Goal: Information Seeking & Learning: Learn about a topic

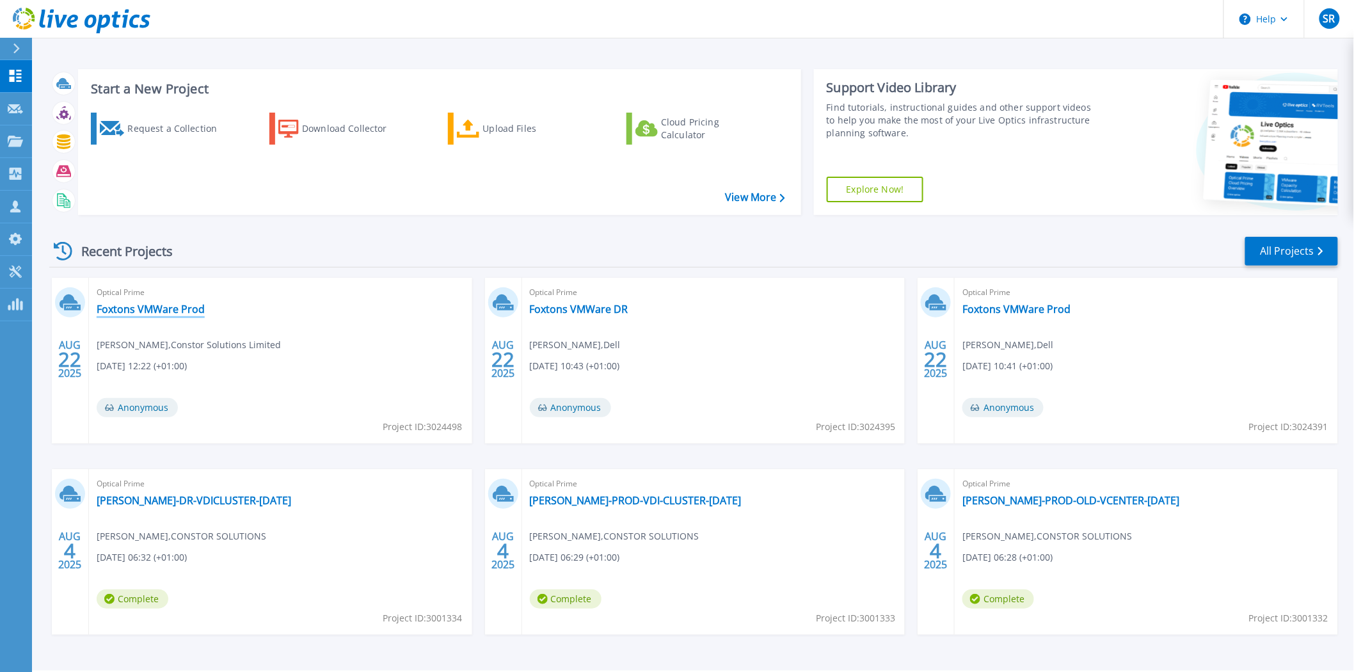
click at [168, 309] on link "Foxtons VMWare Prod" at bounding box center [151, 309] width 108 height 13
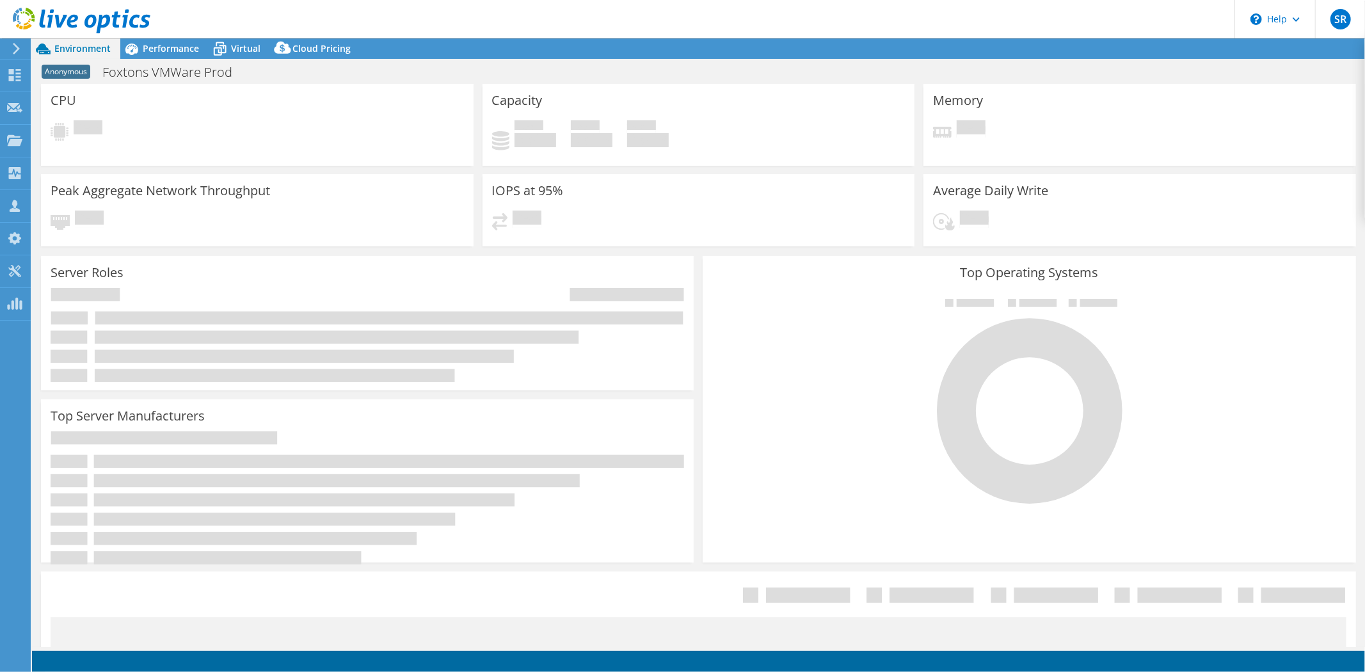
select select "USD"
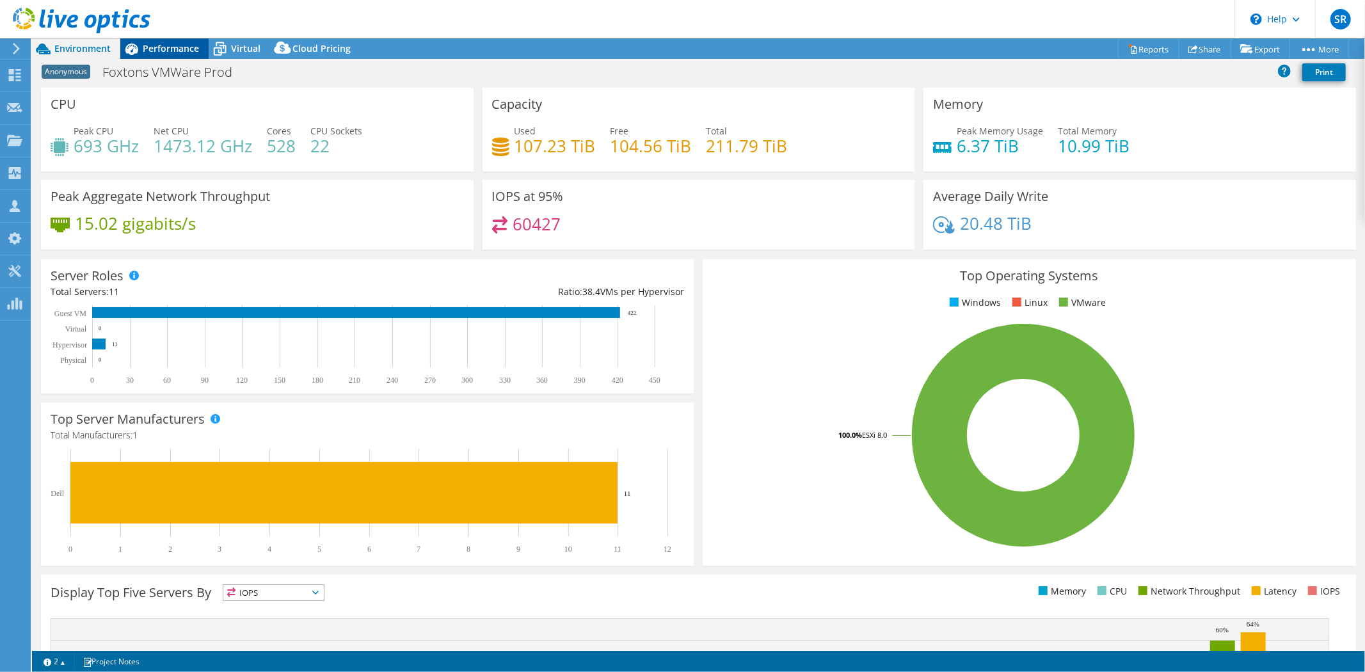
click at [169, 53] on span "Performance" at bounding box center [171, 48] width 56 height 12
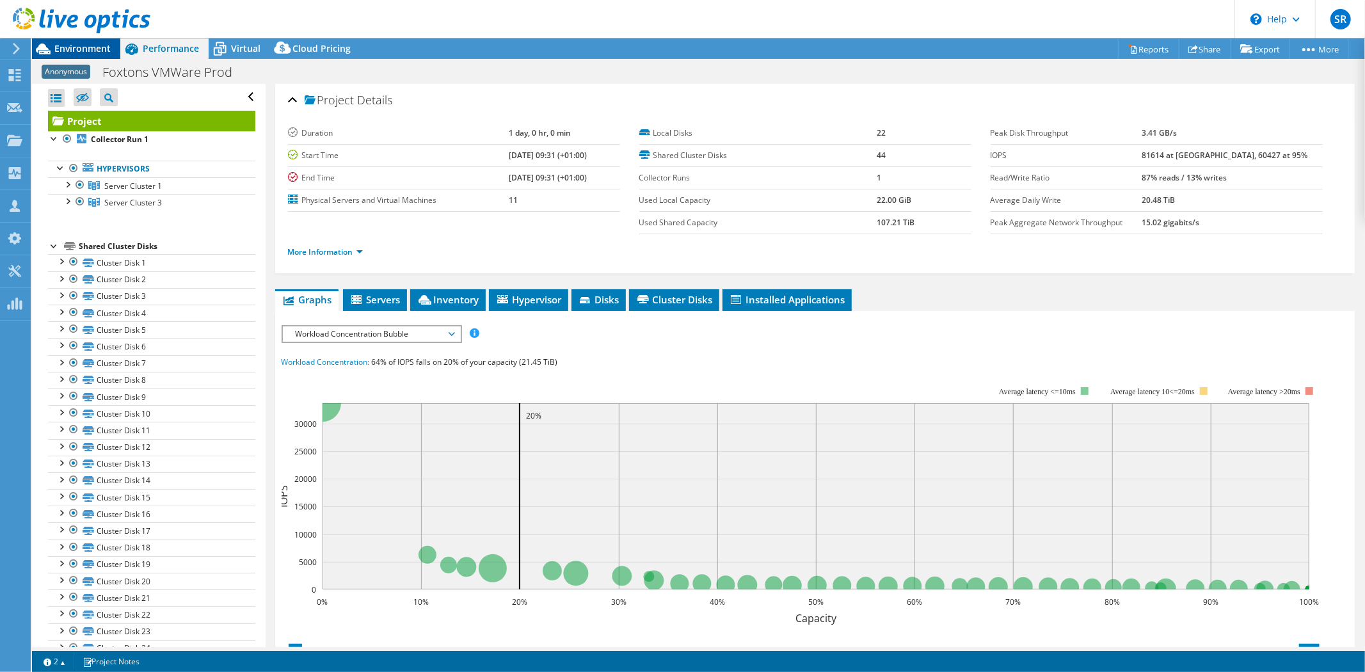
click at [83, 50] on span "Environment" at bounding box center [82, 48] width 56 height 12
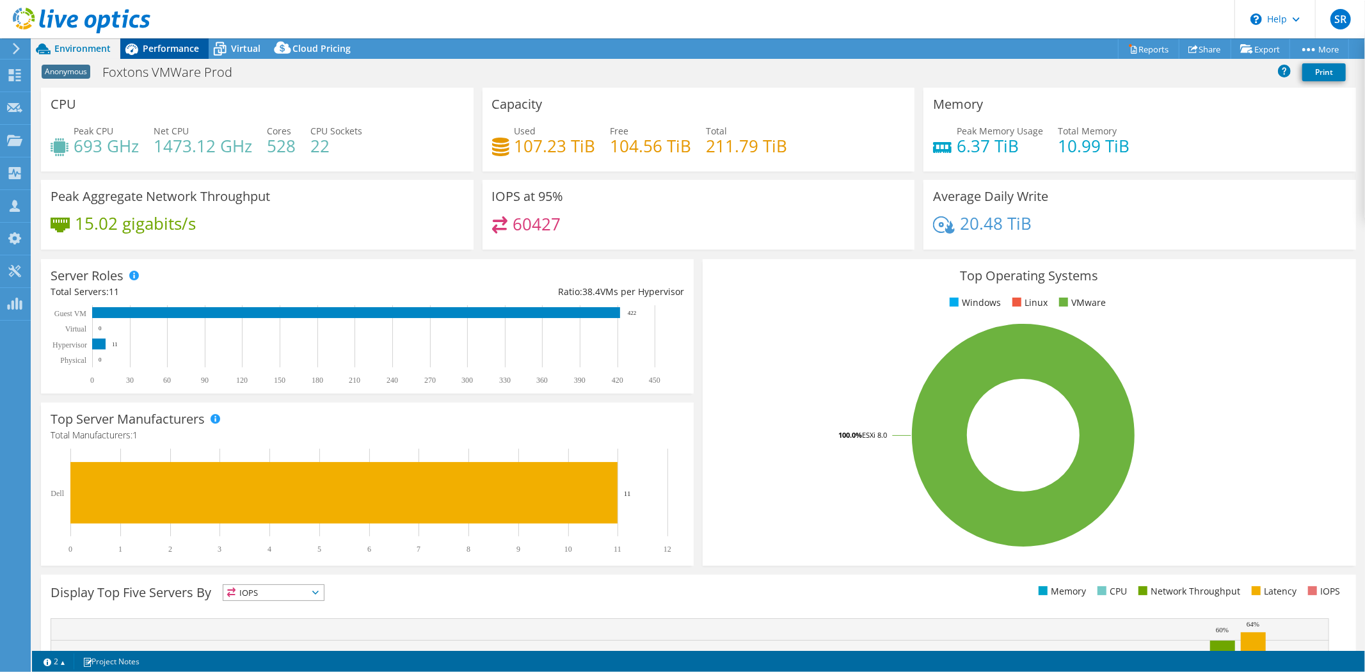
click at [177, 50] on span "Performance" at bounding box center [171, 48] width 56 height 12
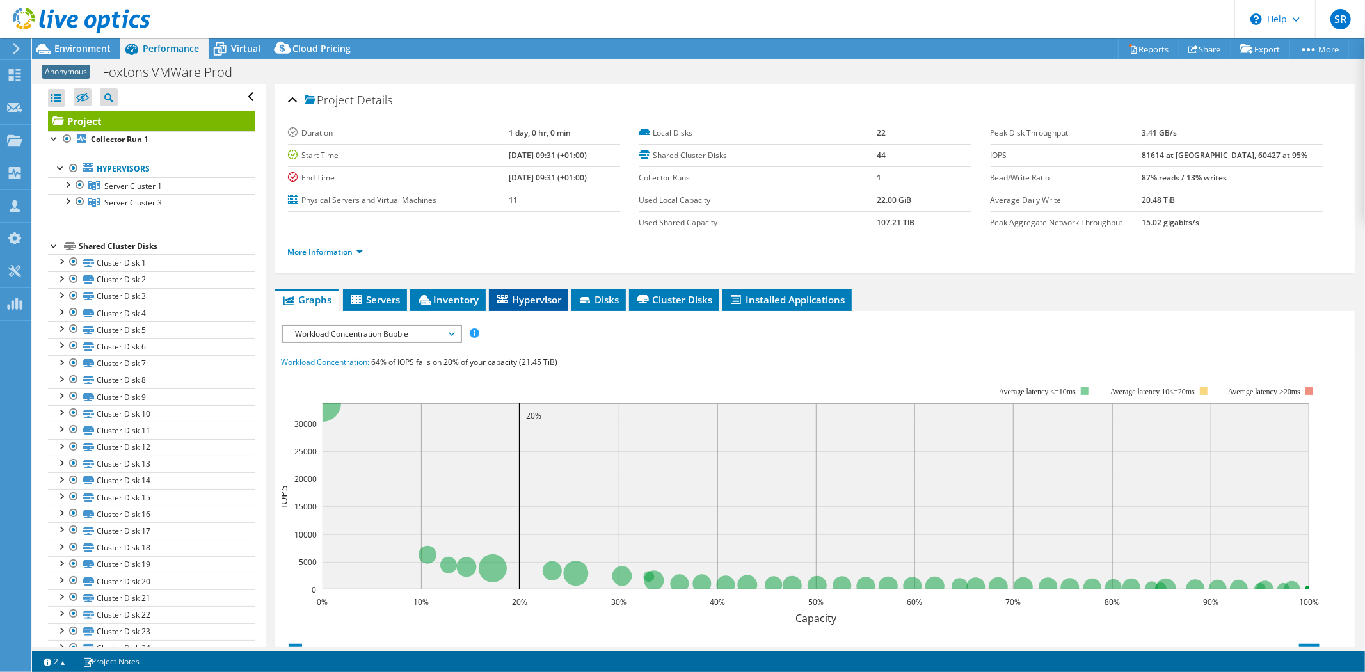
click at [507, 302] on icon at bounding box center [502, 299] width 11 height 8
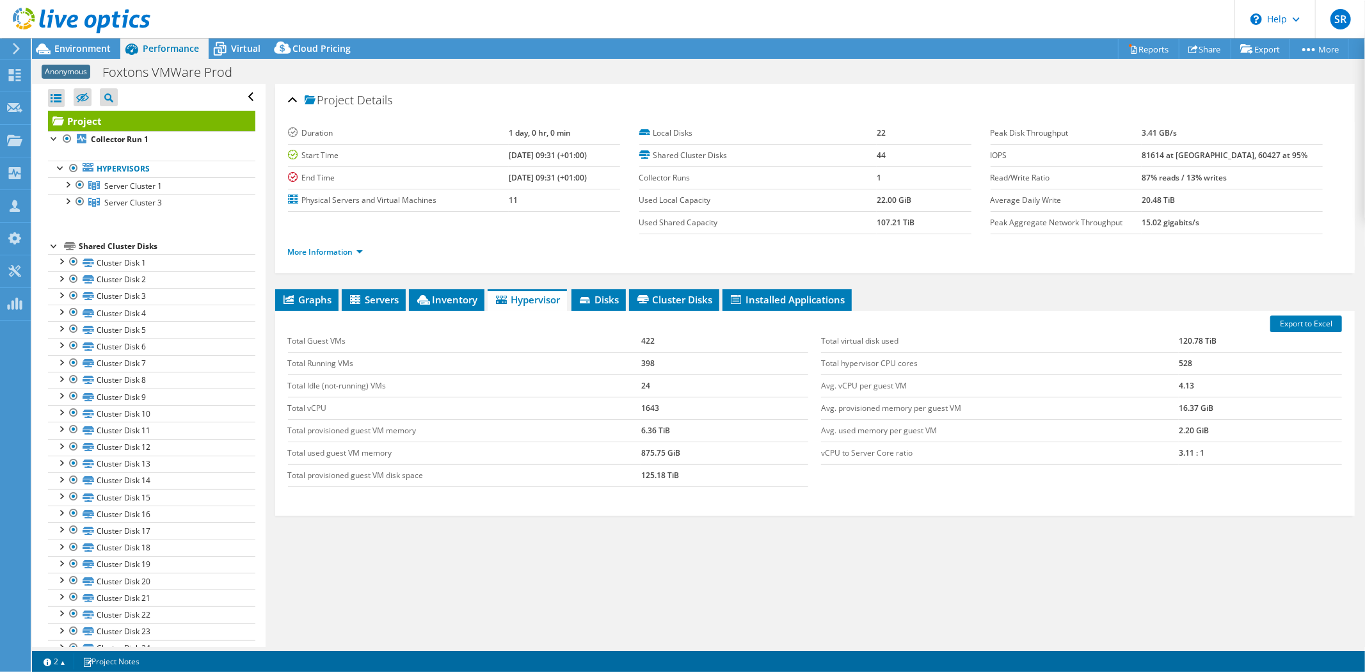
click at [1198, 453] on td "3.11 : 1" at bounding box center [1260, 453] width 163 height 22
drag, startPoint x: 661, startPoint y: 404, endPoint x: 621, endPoint y: 410, distance: 40.6
click at [621, 410] on tr "Total vCPU 1643" at bounding box center [548, 408] width 521 height 22
click at [20, 79] on use at bounding box center [15, 75] width 12 height 12
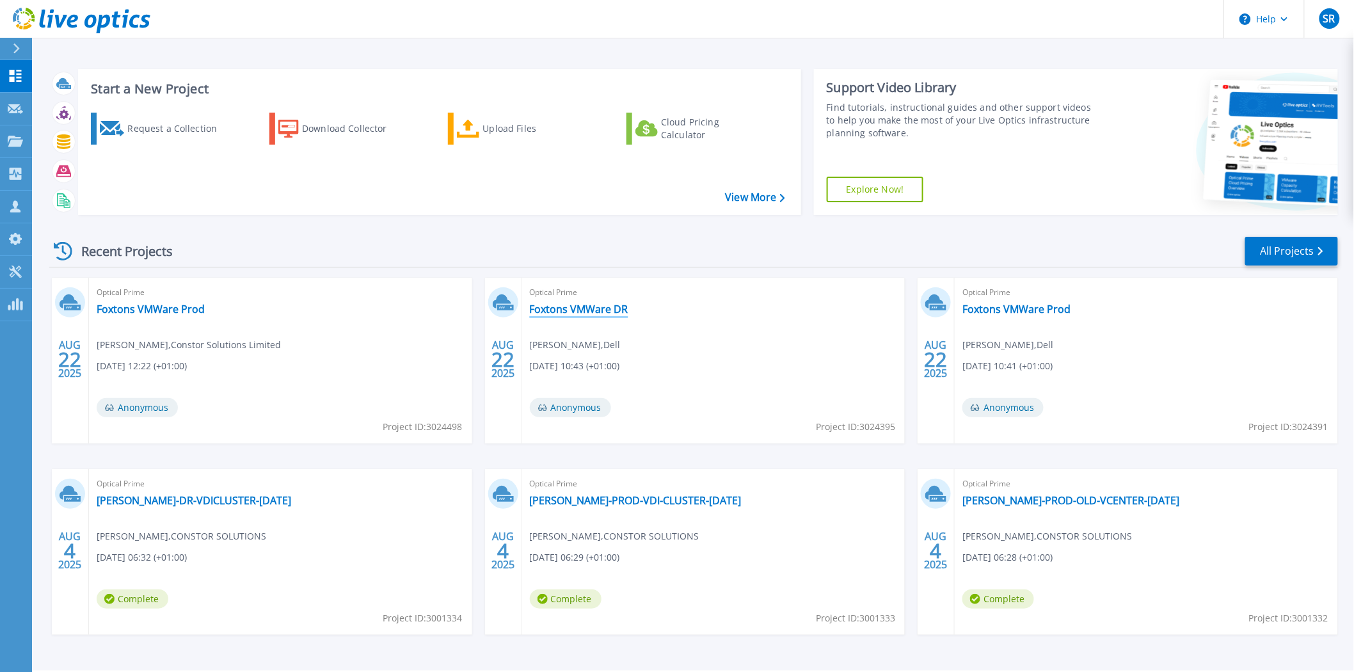
click at [616, 306] on link "Foxtons VMWare DR" at bounding box center [579, 309] width 99 height 13
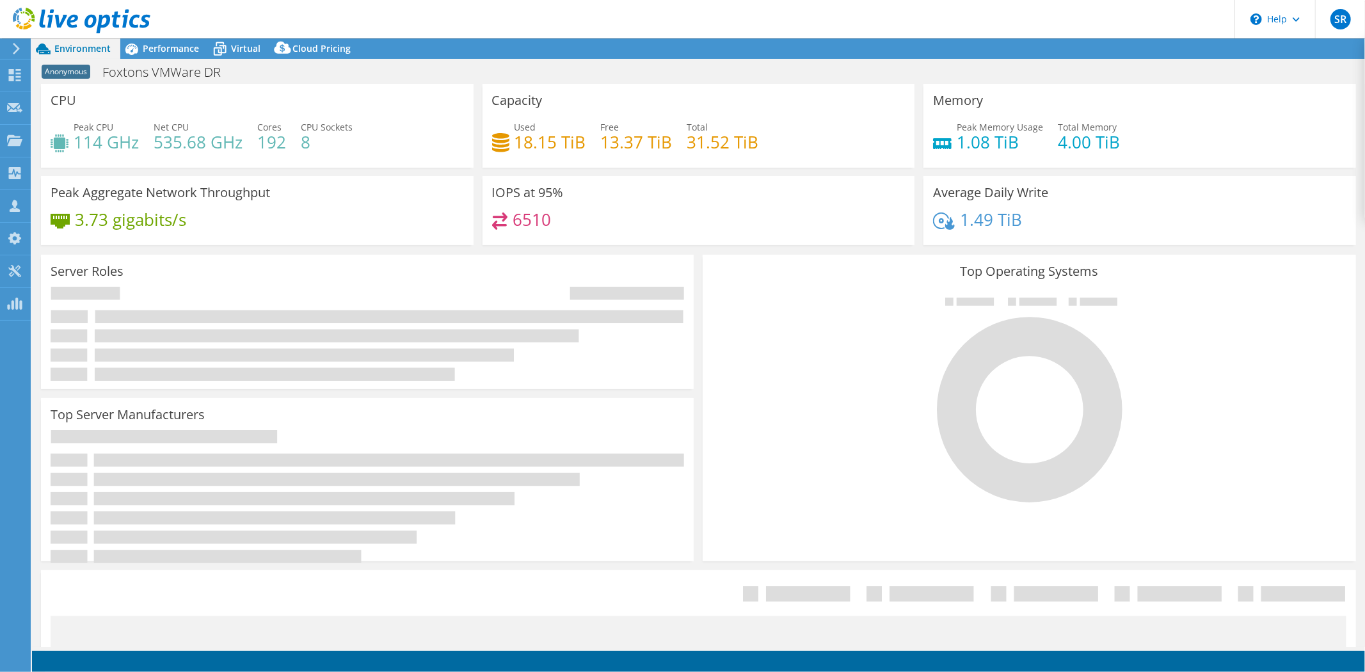
select select "USD"
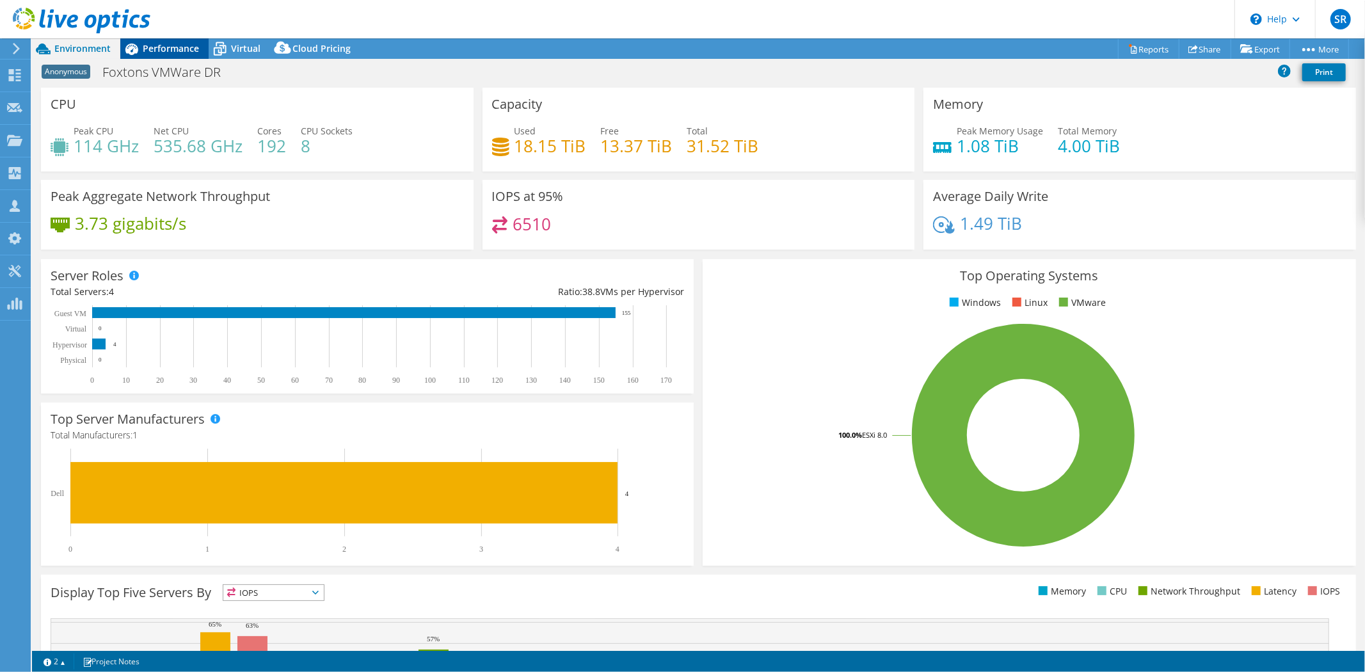
click at [184, 49] on span "Performance" at bounding box center [171, 48] width 56 height 12
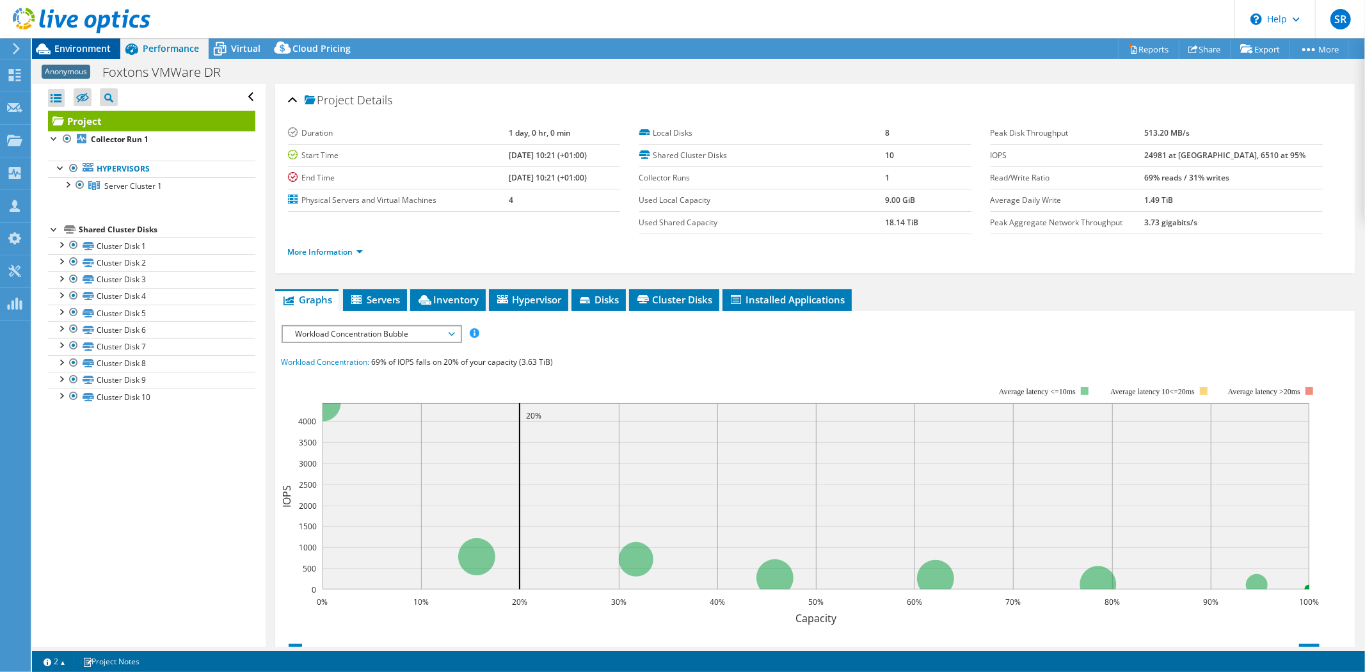
click at [68, 52] on span "Environment" at bounding box center [82, 48] width 56 height 12
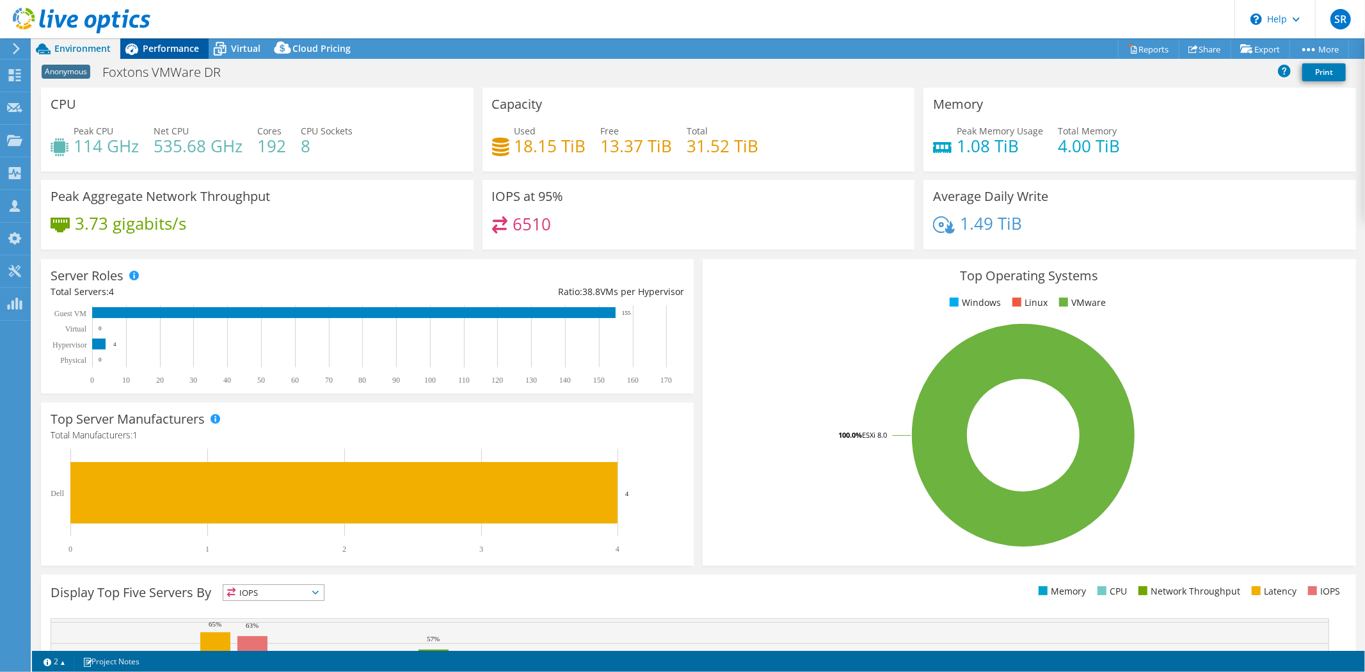
click at [163, 42] on span "Performance" at bounding box center [171, 48] width 56 height 12
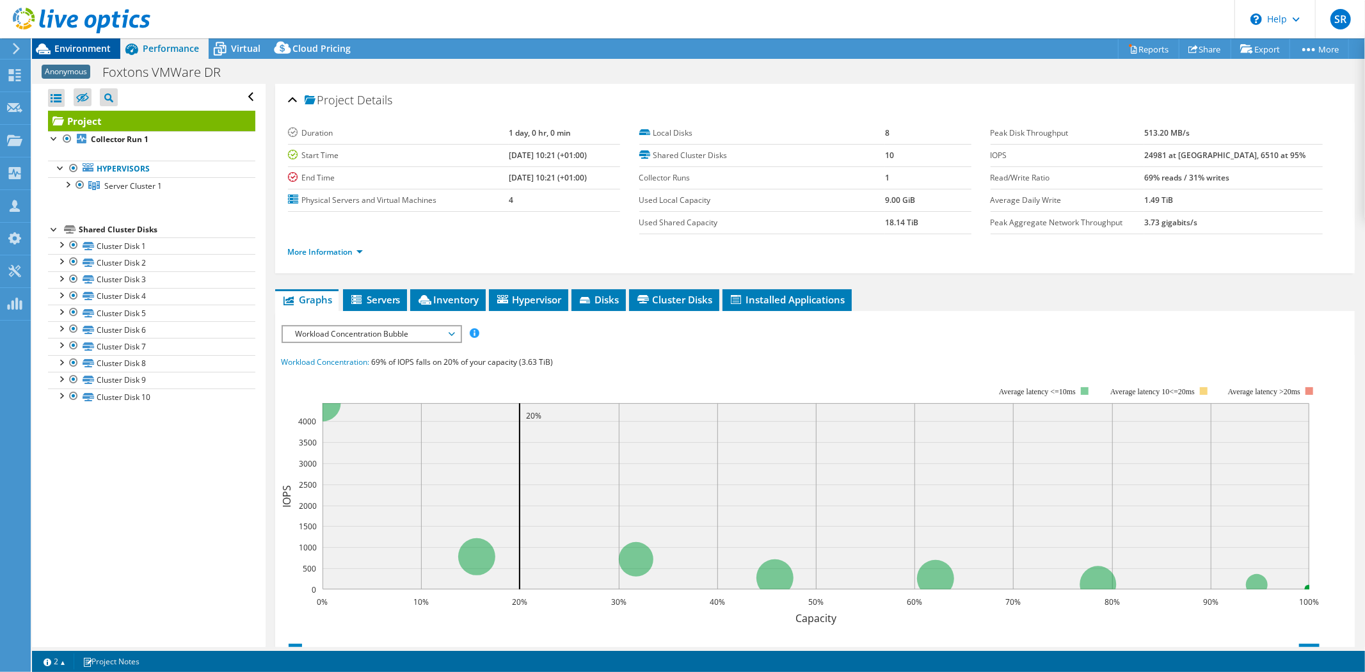
click at [68, 46] on span "Environment" at bounding box center [82, 48] width 56 height 12
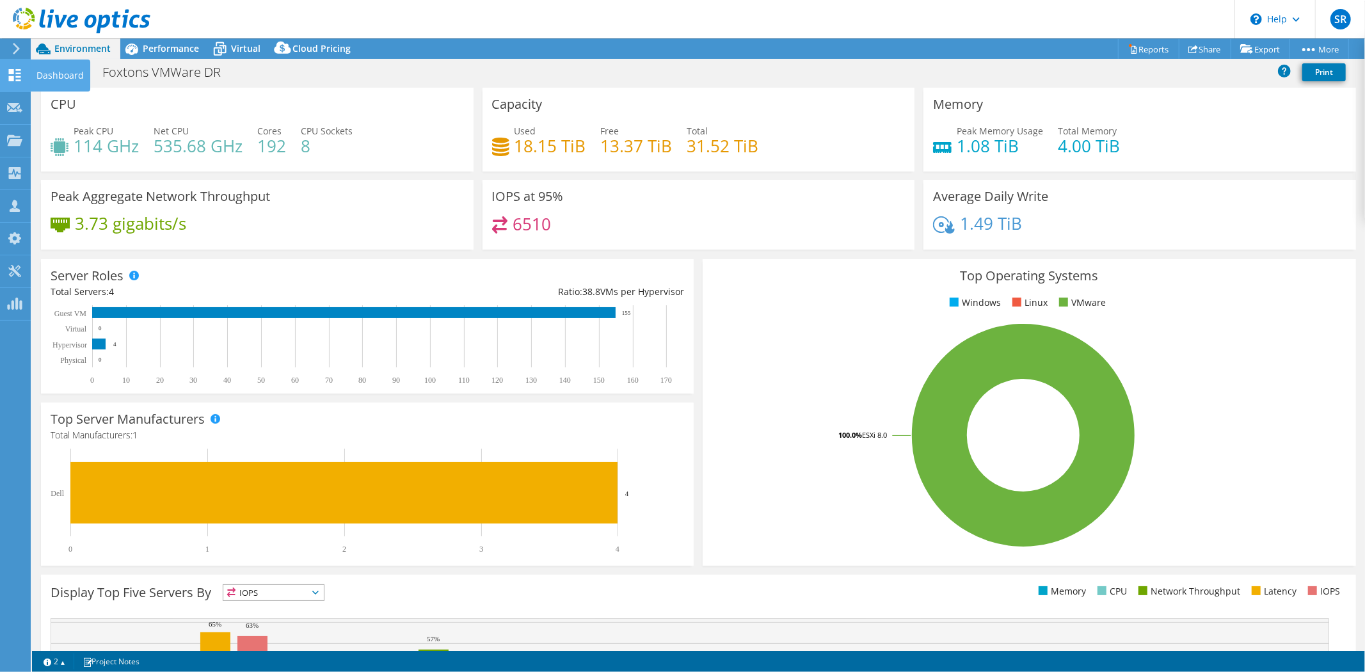
click at [21, 81] on div at bounding box center [14, 77] width 15 height 14
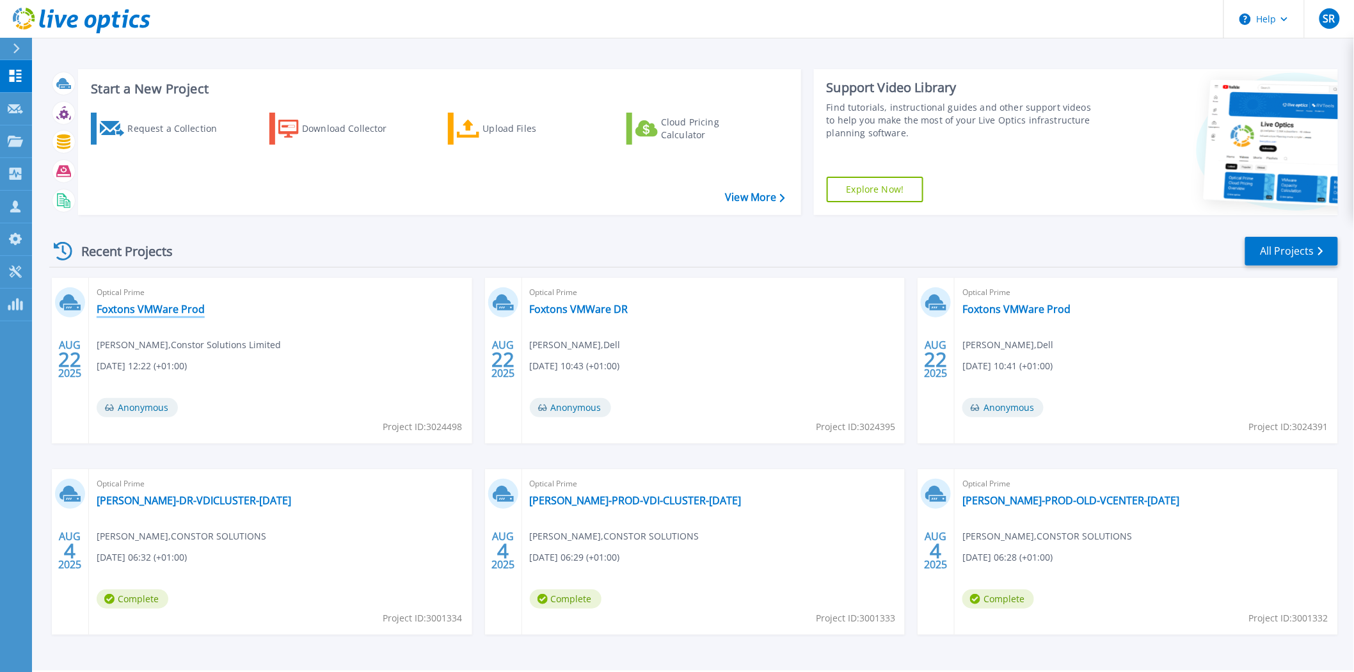
click at [167, 310] on link "Foxtons VMWare Prod" at bounding box center [151, 309] width 108 height 13
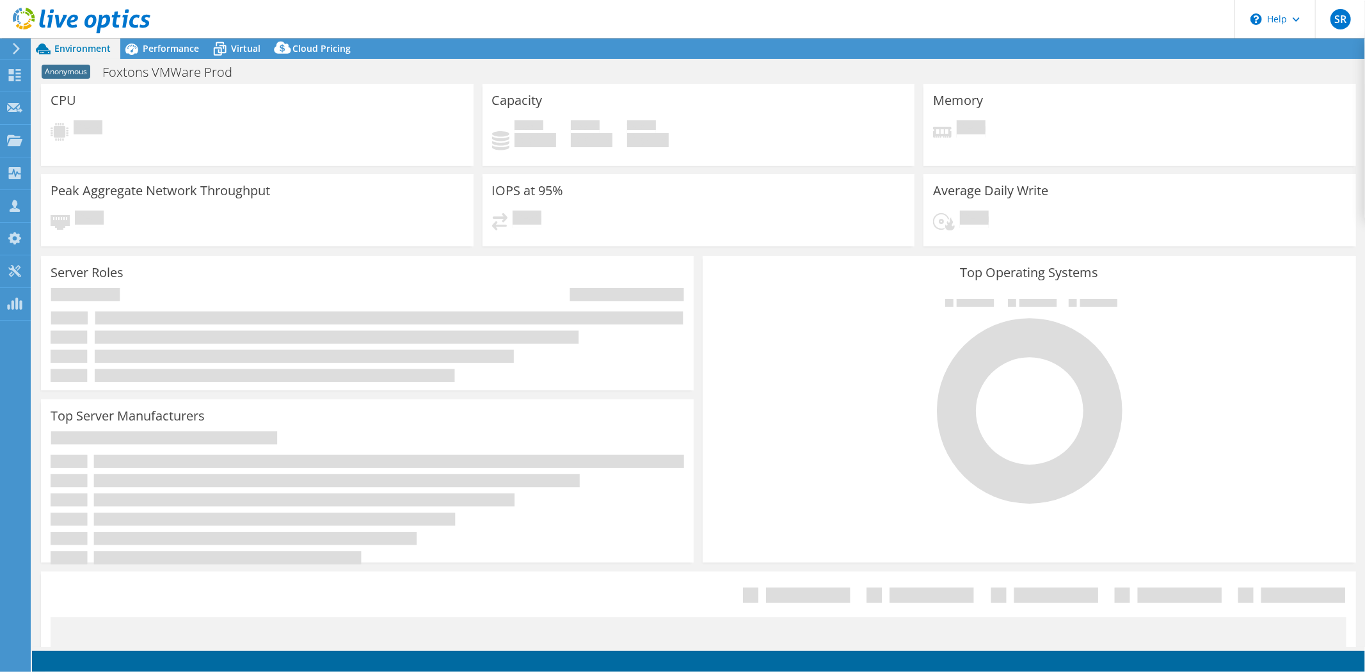
select select "USD"
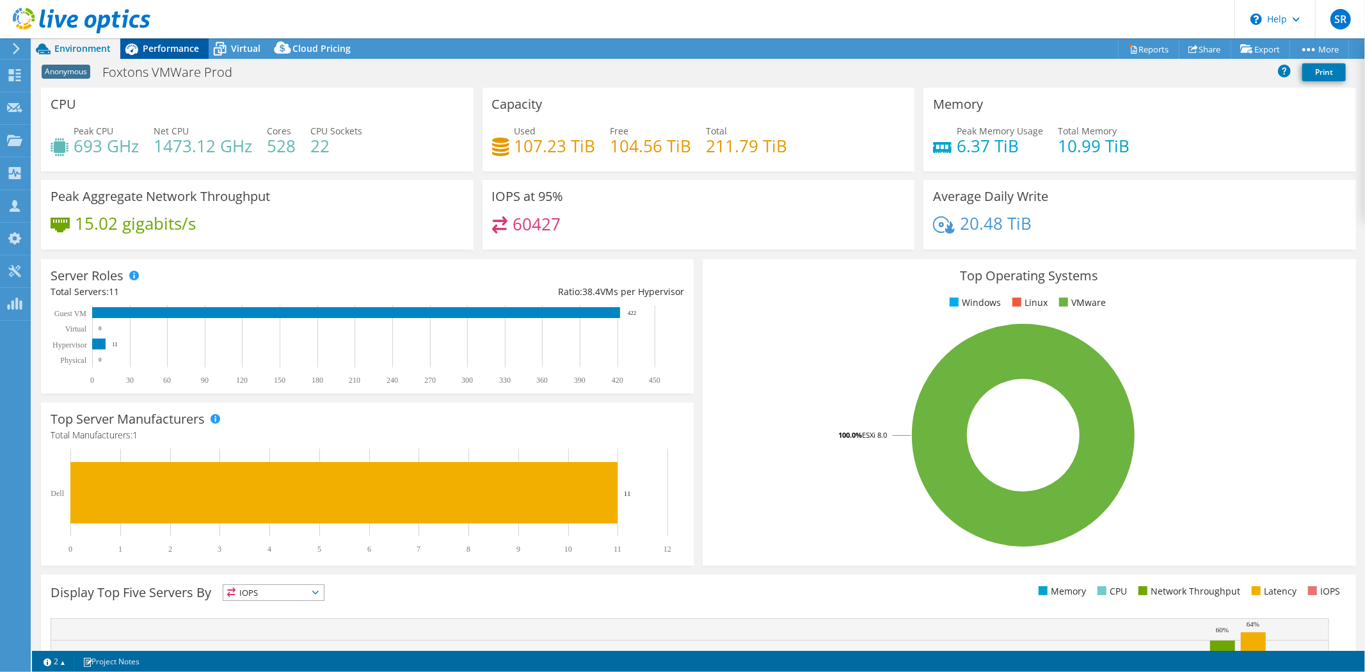
click at [149, 45] on span "Performance" at bounding box center [171, 48] width 56 height 12
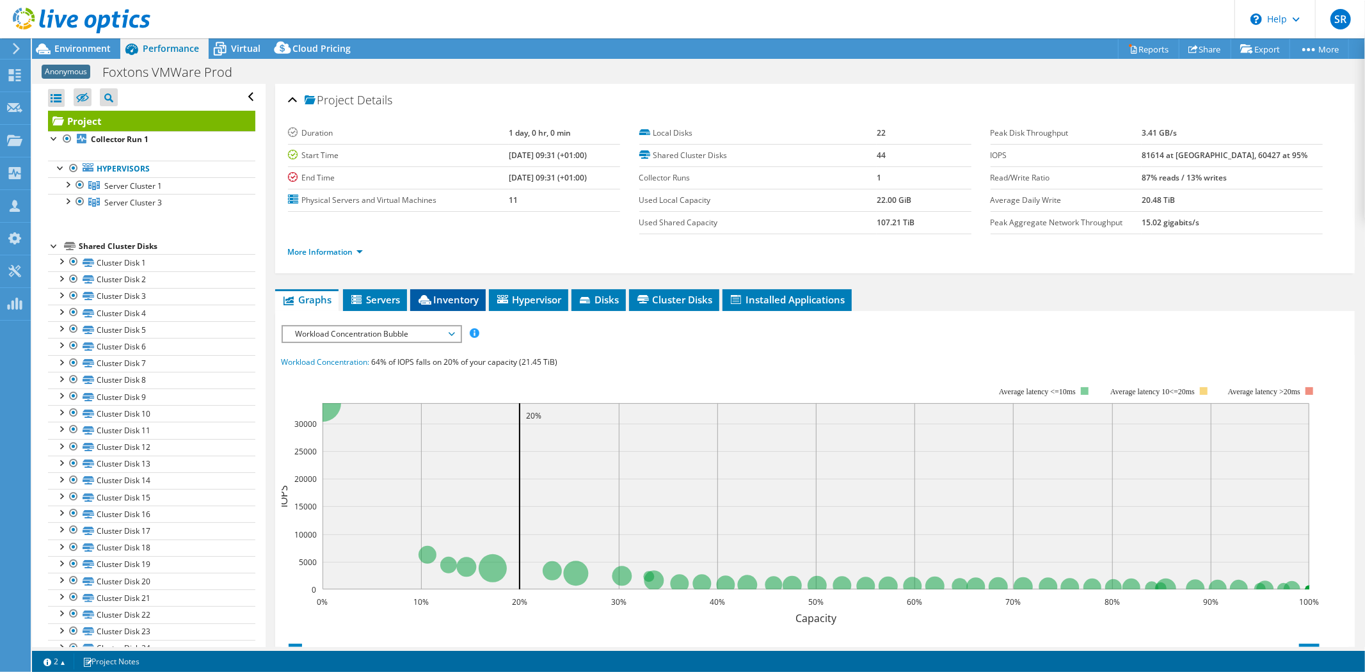
click at [459, 301] on span "Inventory" at bounding box center [448, 299] width 63 height 13
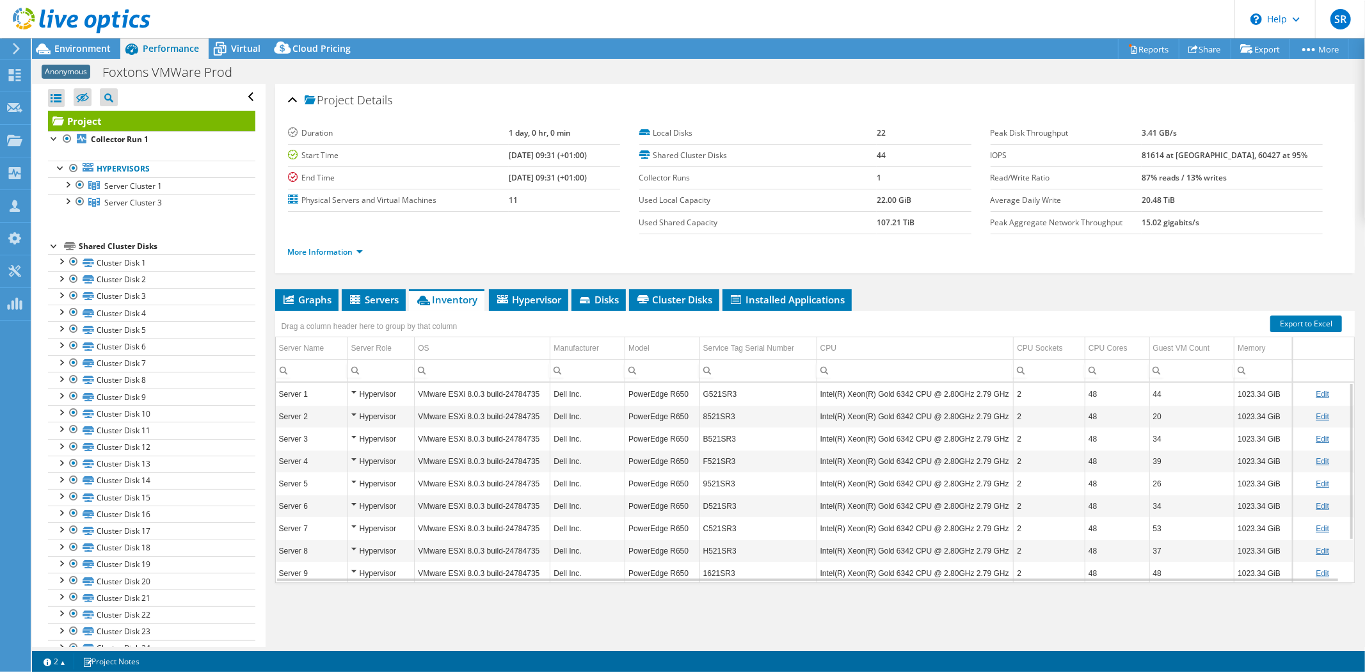
scroll to position [53, 0]
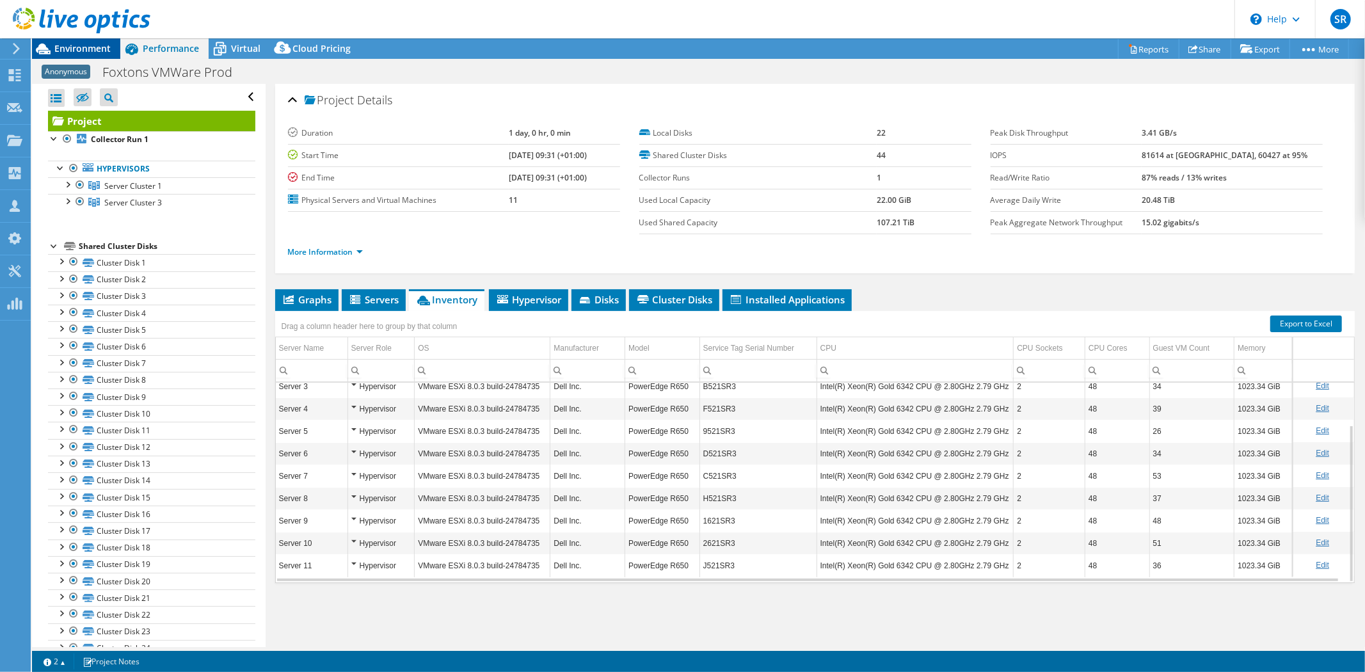
click at [56, 49] on span "Environment" at bounding box center [82, 48] width 56 height 12
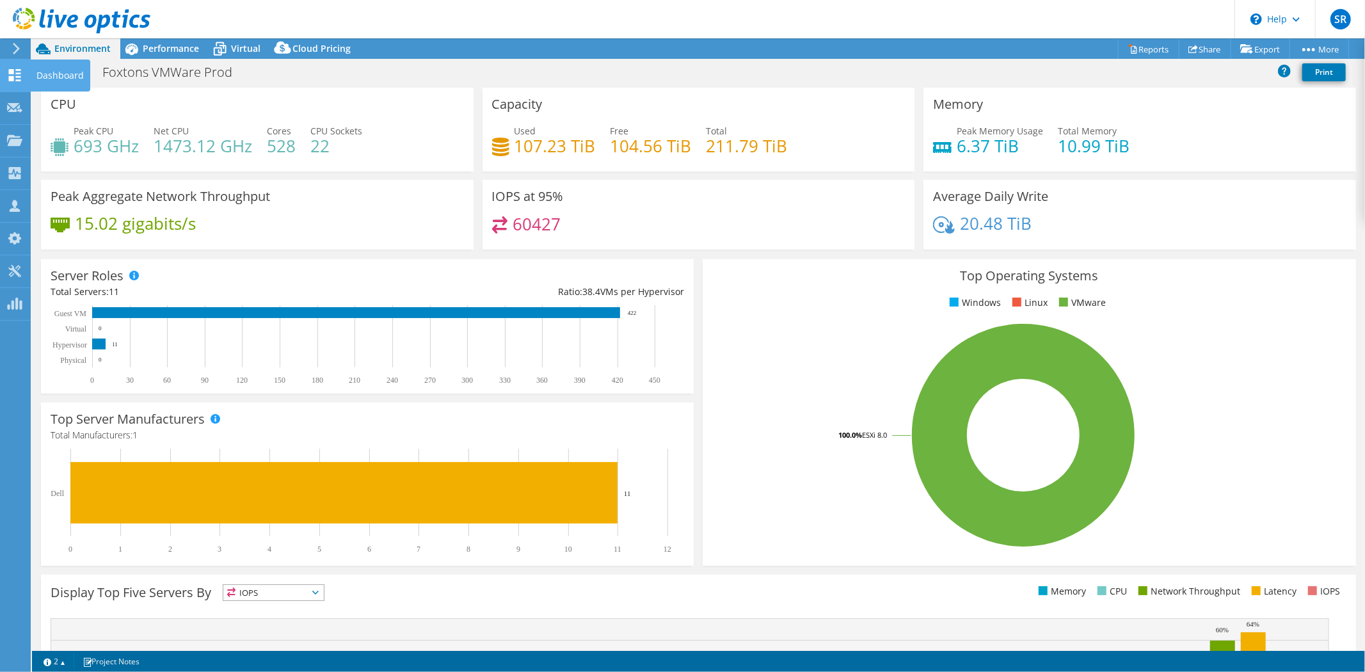
click at [8, 83] on div at bounding box center [14, 77] width 15 height 14
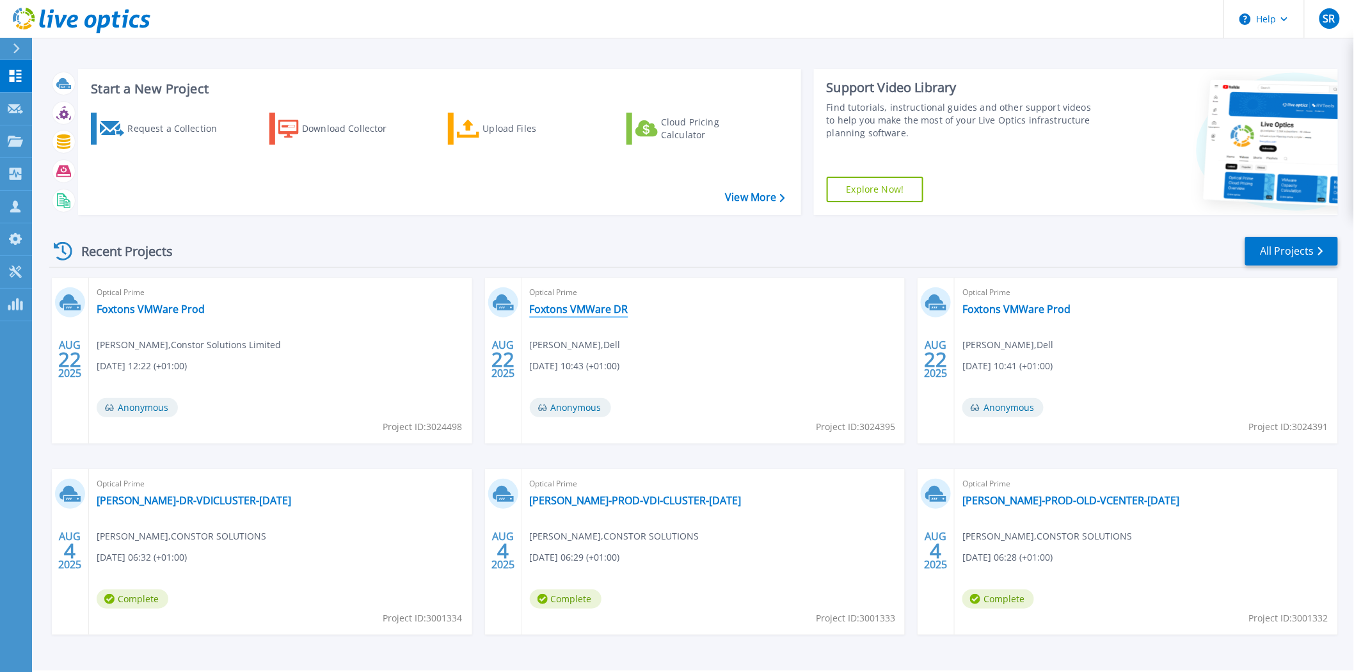
click at [578, 307] on link "Foxtons VMWare DR" at bounding box center [579, 309] width 99 height 13
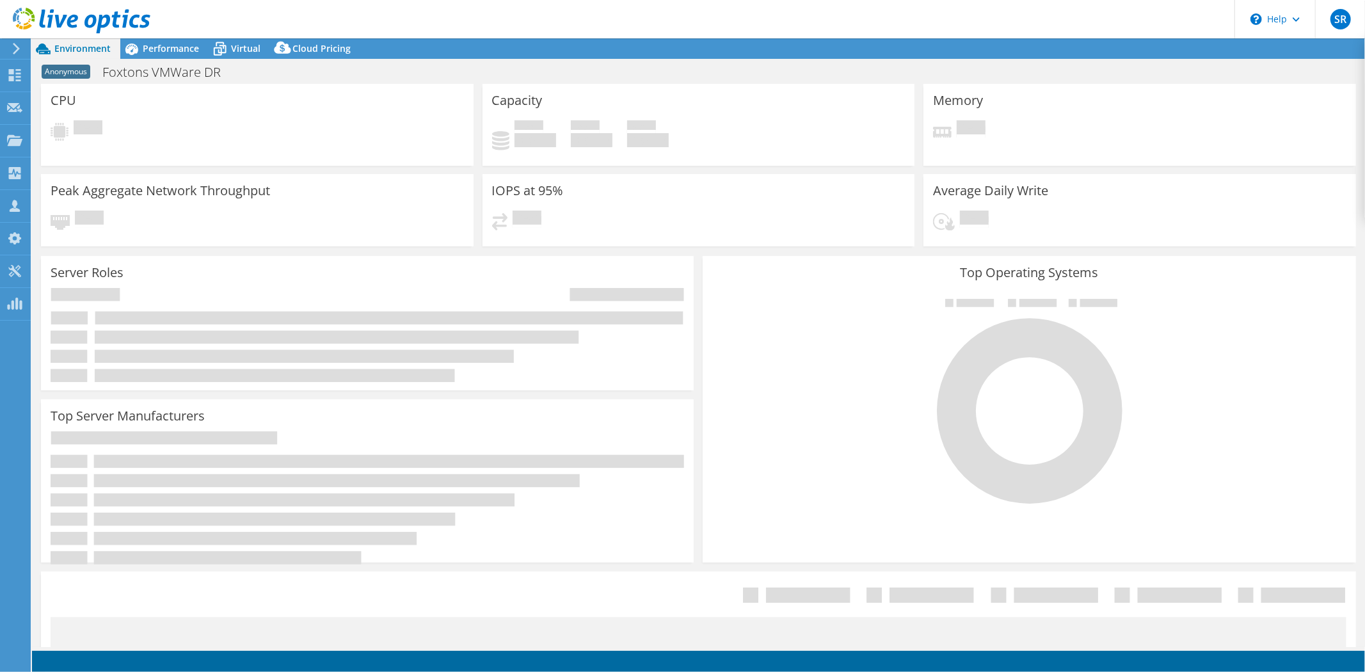
select select "USD"
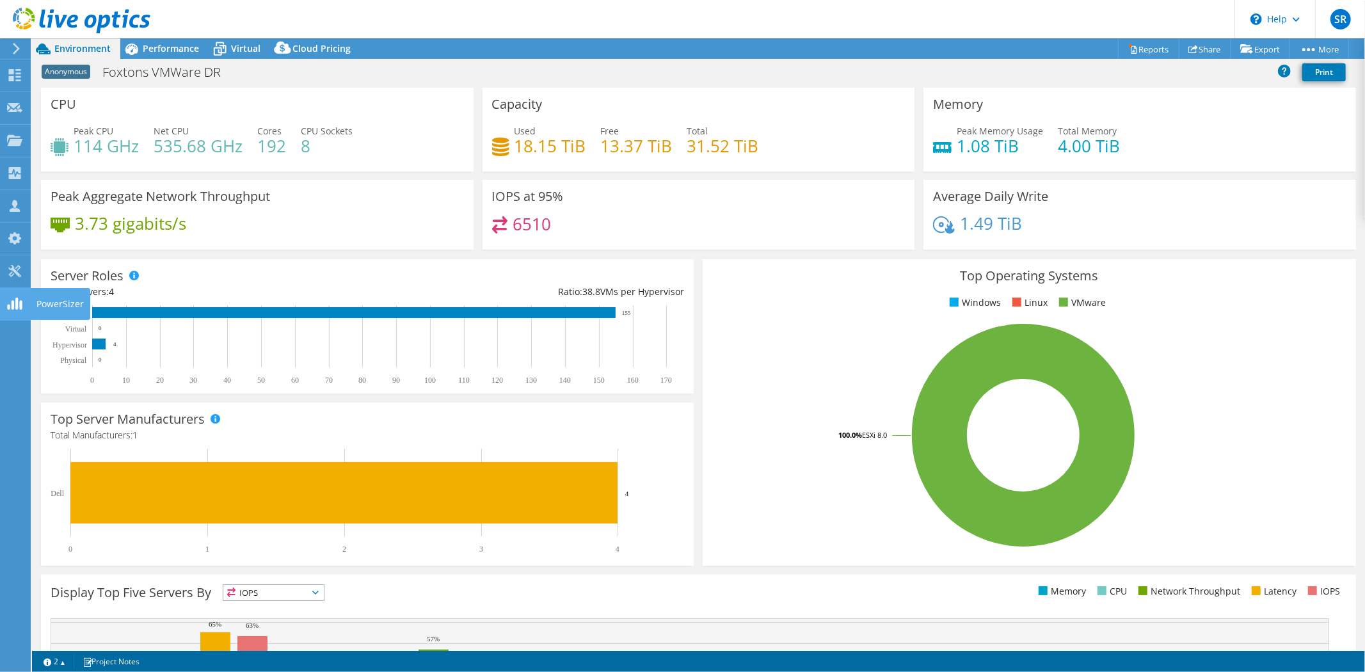
click at [8, 301] on icon at bounding box center [14, 304] width 15 height 12
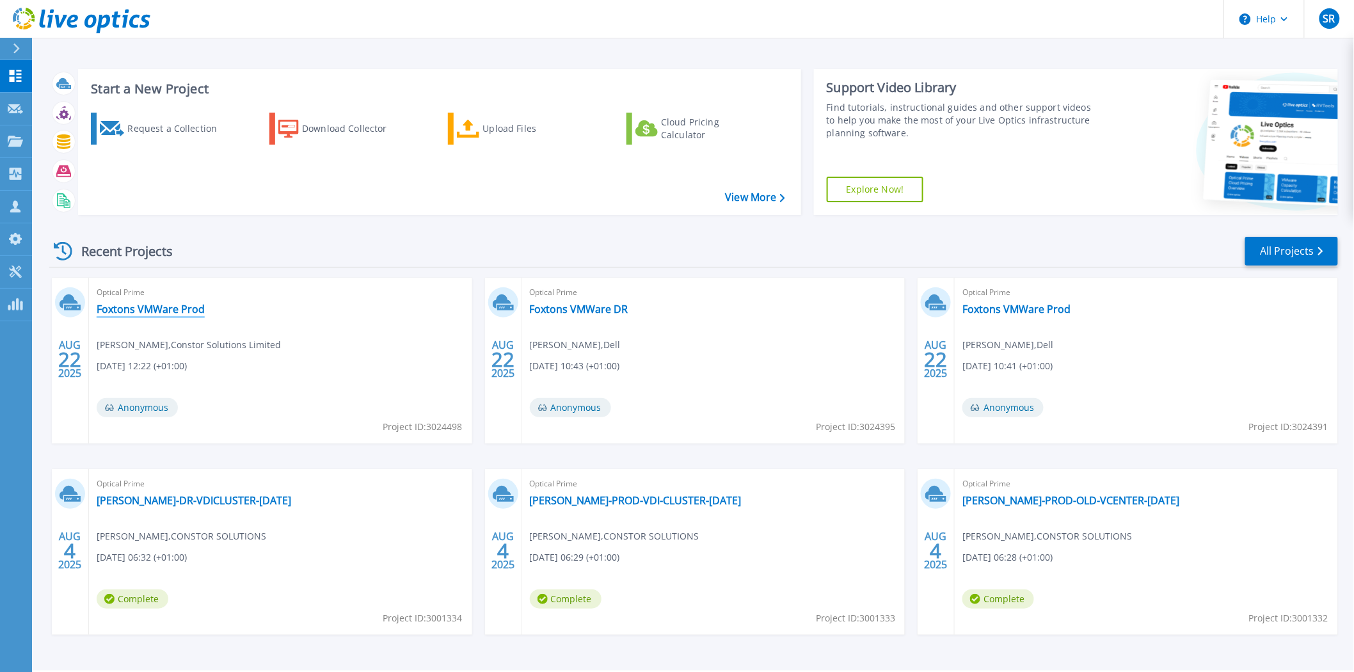
click at [165, 308] on link "Foxtons VMWare Prod" at bounding box center [151, 309] width 108 height 13
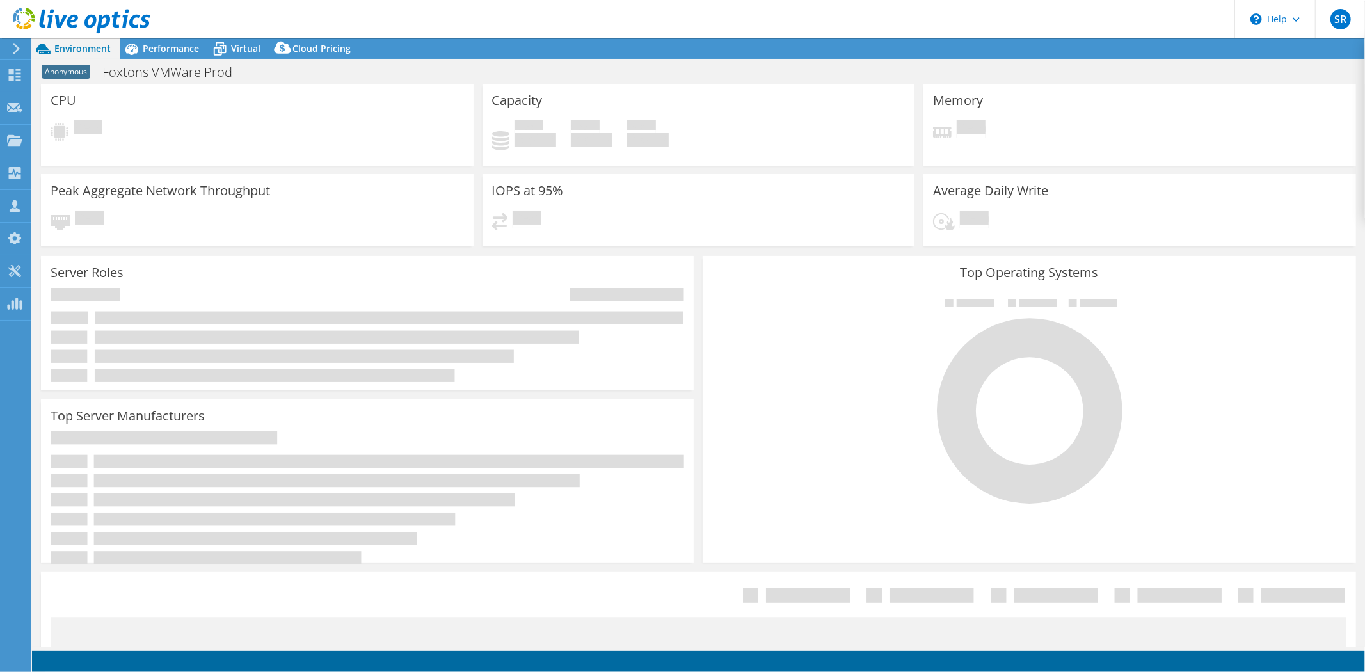
select select "USD"
